Goal: Check status: Check status

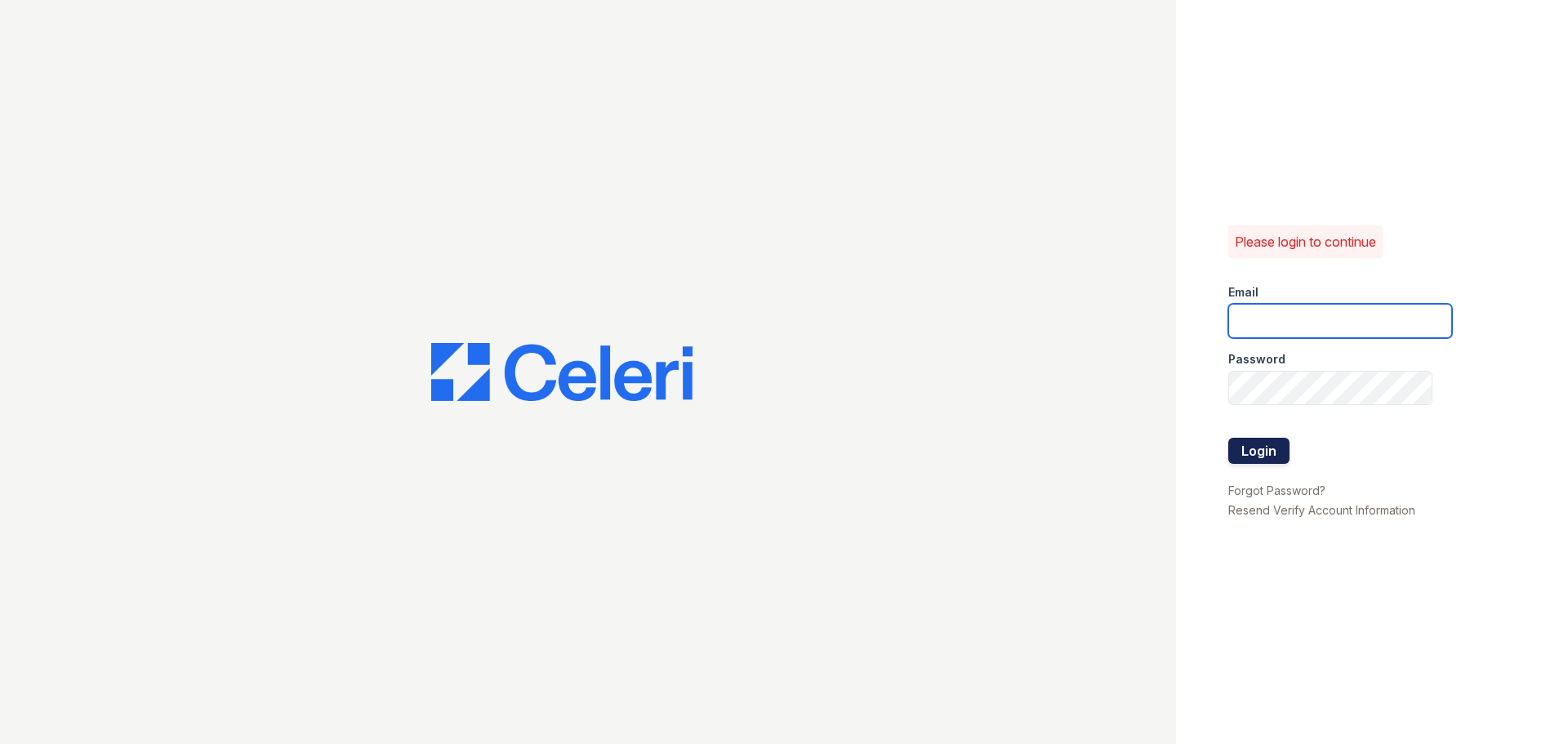
type input "[EMAIL_ADDRESS][DOMAIN_NAME]"
click at [1255, 456] on button "Login" at bounding box center [1258, 452] width 61 height 27
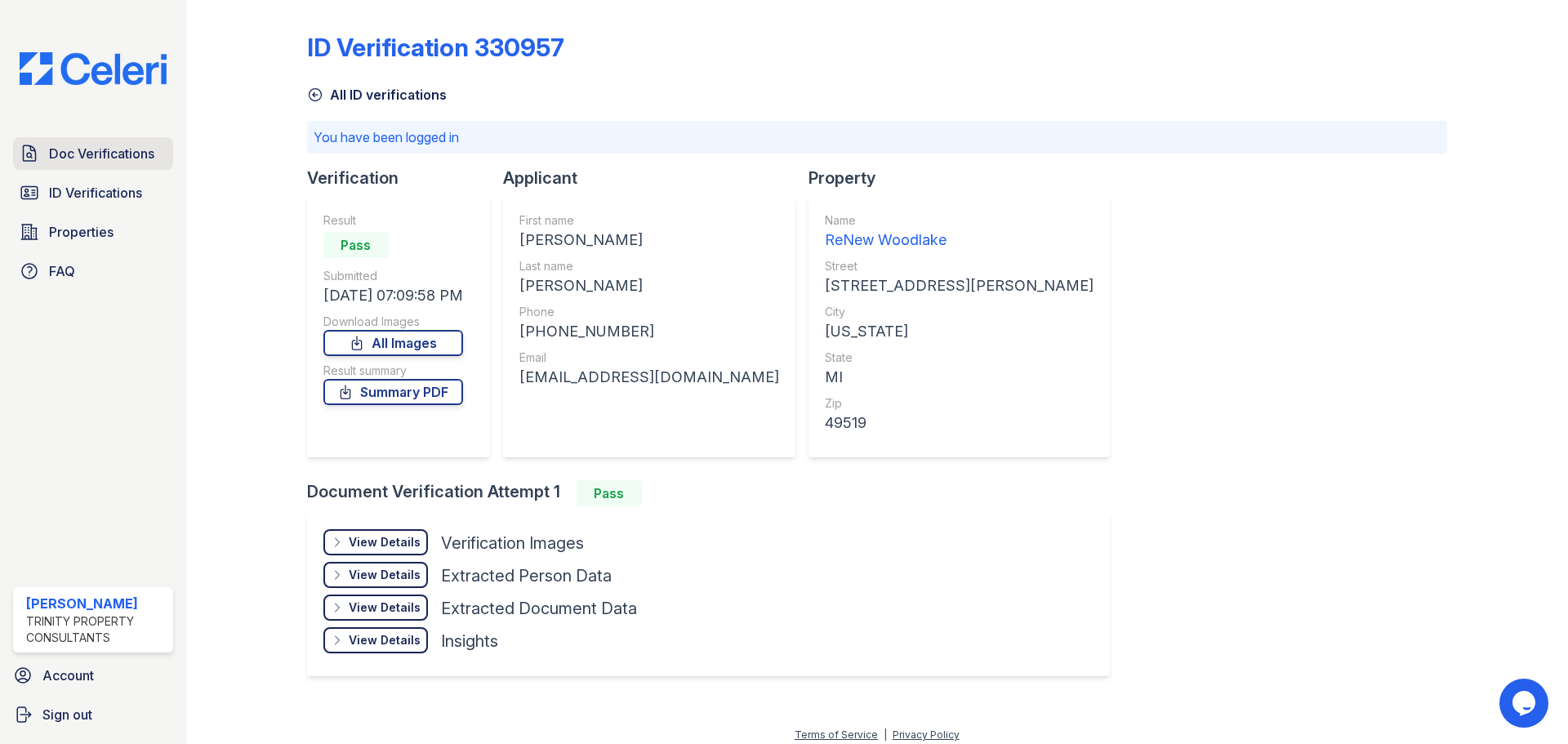
click at [81, 157] on span "Doc Verifications" at bounding box center [101, 154] width 105 height 19
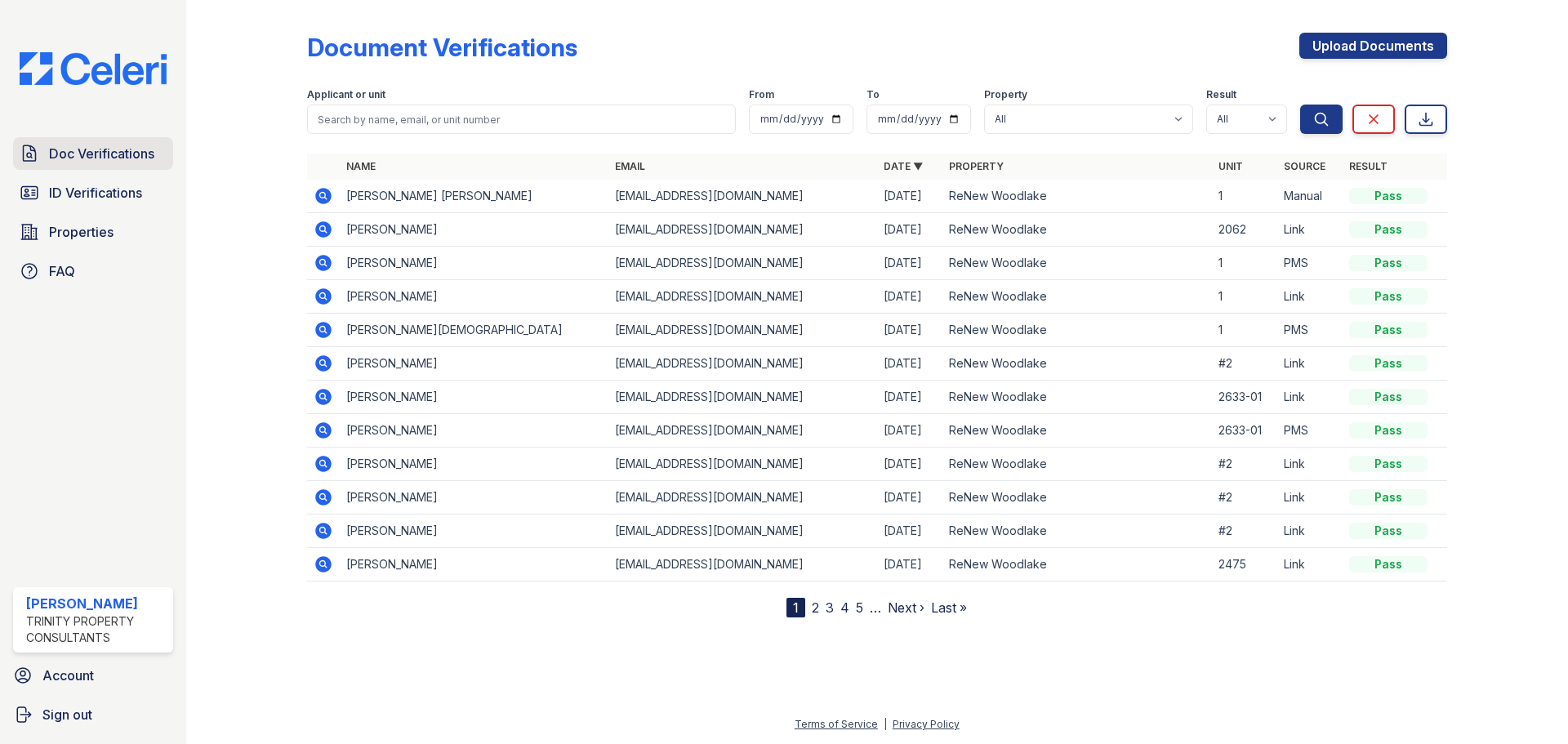
click at [110, 168] on link "Doc Verifications" at bounding box center [93, 153] width 160 height 33
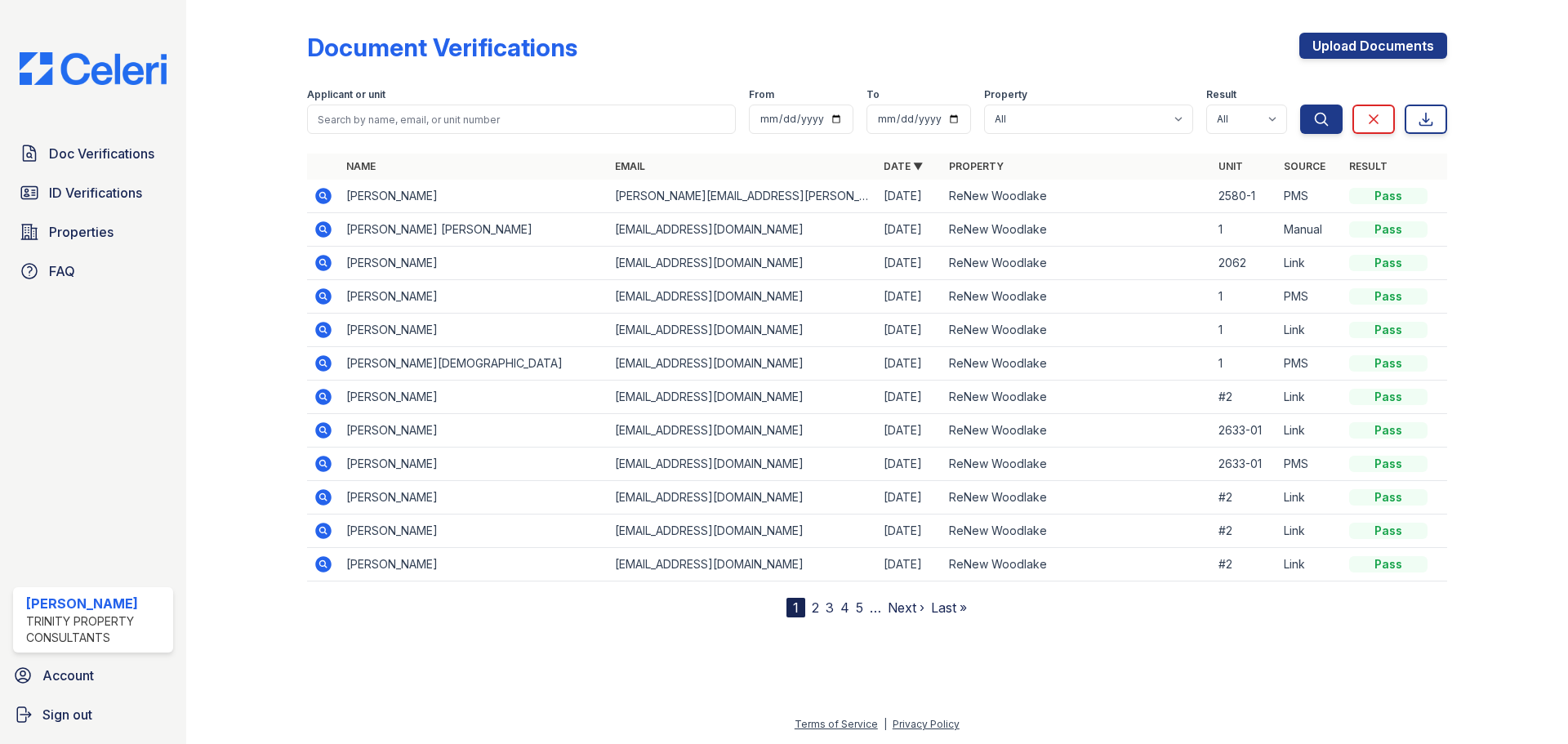
click at [332, 192] on icon at bounding box center [323, 196] width 19 height 19
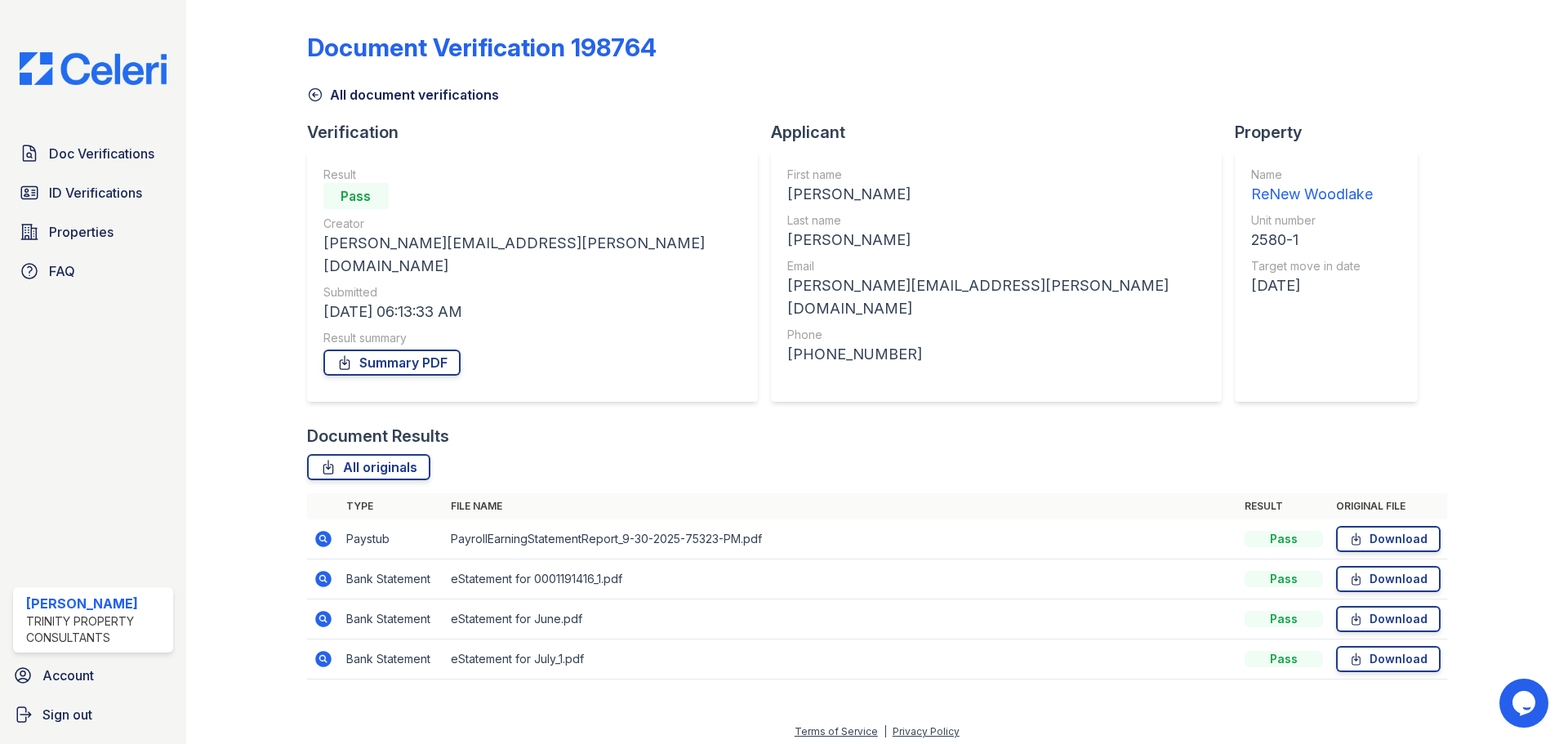
click at [322, 535] on icon at bounding box center [322, 537] width 4 height 4
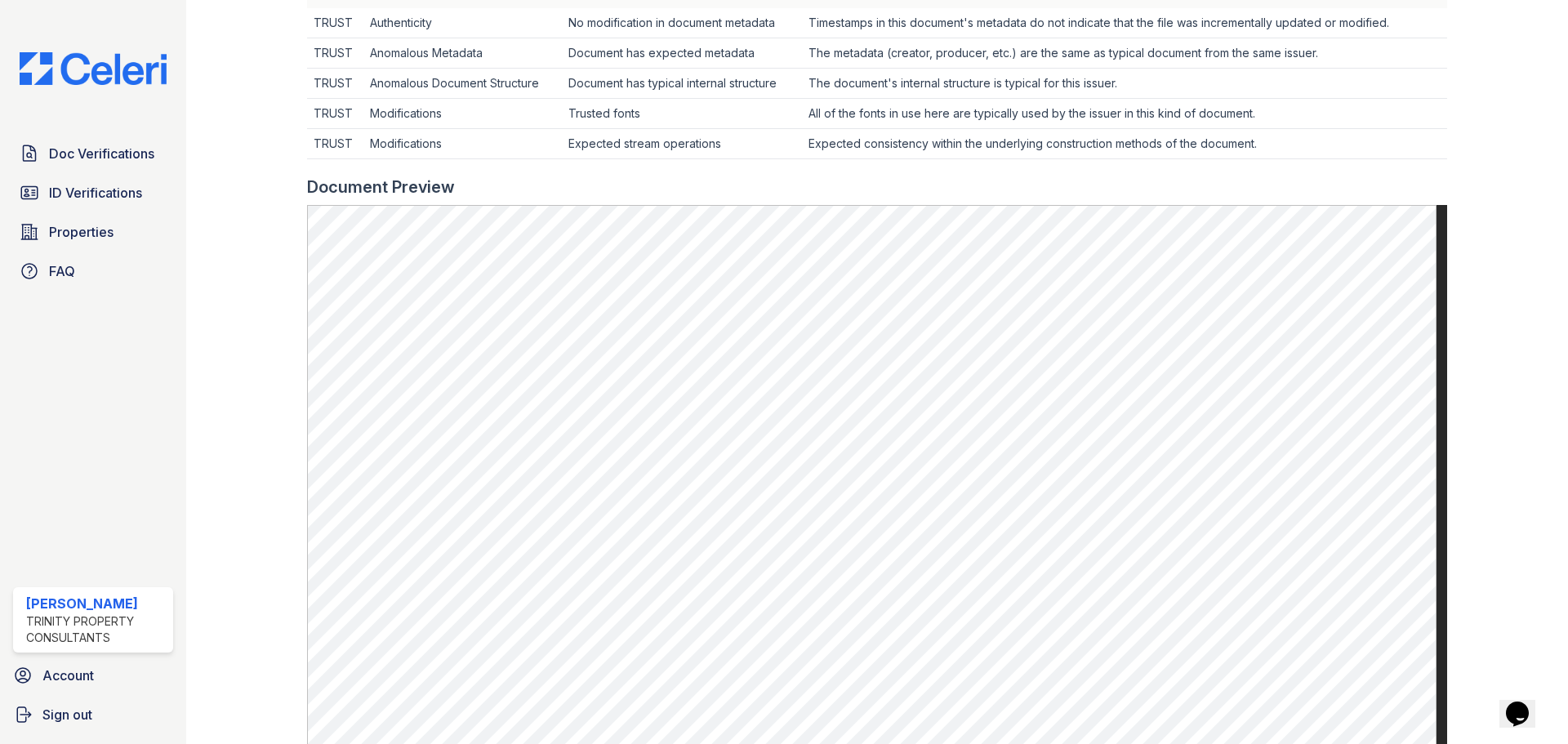
scroll to position [654, 0]
